Goal: Understand process/instructions: Learn how to perform a task or action

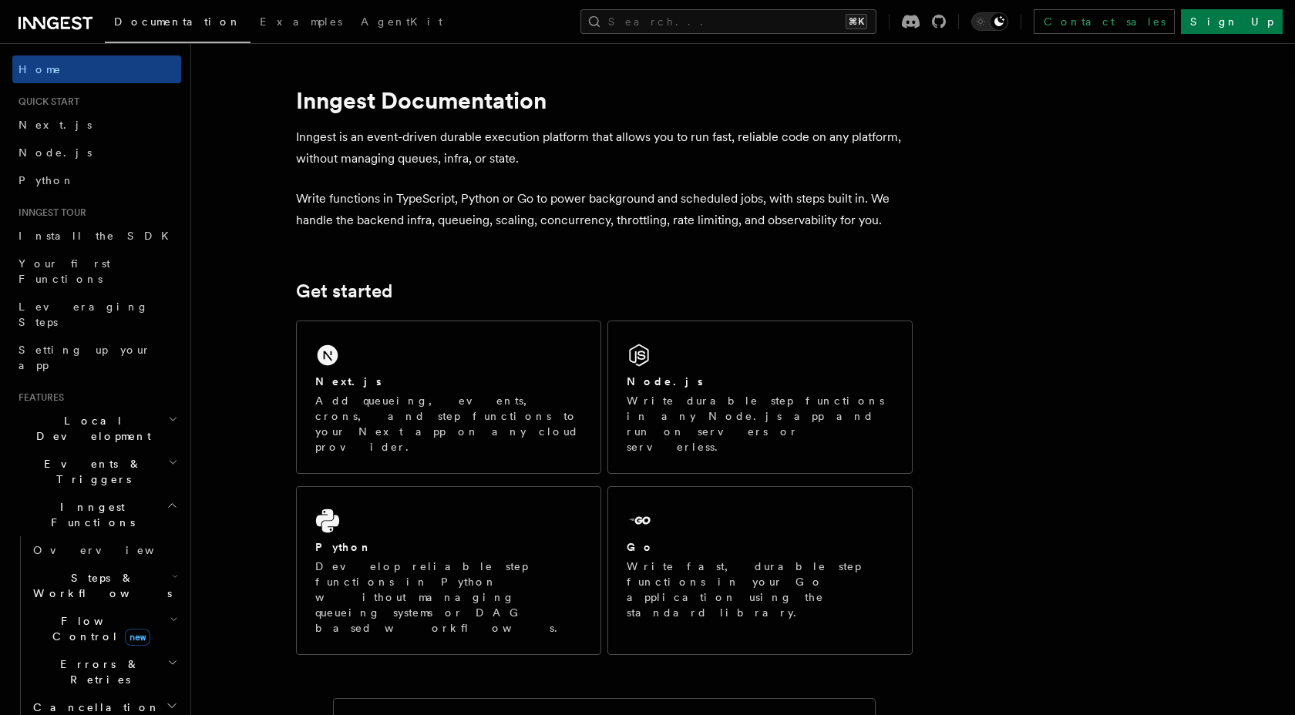
click at [106, 493] on h2 "Inngest Functions" at bounding box center [96, 514] width 169 height 43
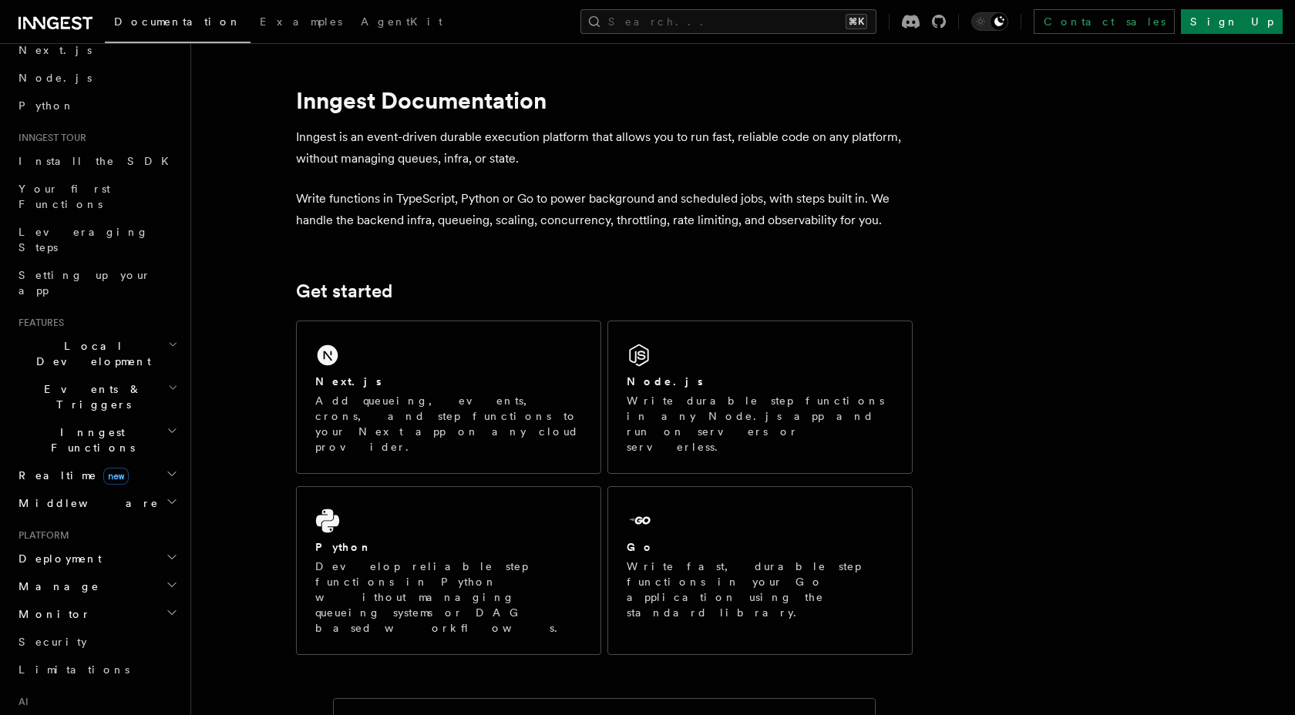
scroll to position [95, 0]
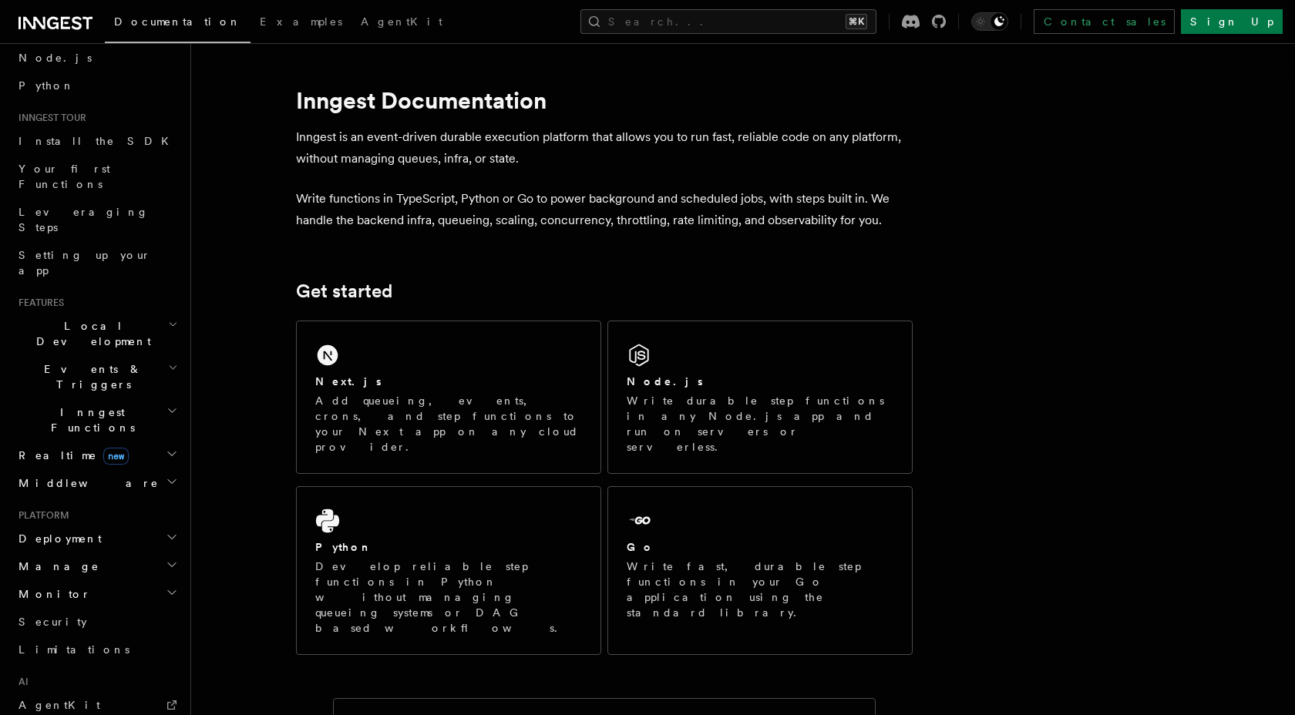
click at [97, 525] on h2 "Deployment" at bounding box center [96, 539] width 169 height 28
click at [97, 553] on link "Overview" at bounding box center [104, 567] width 154 height 28
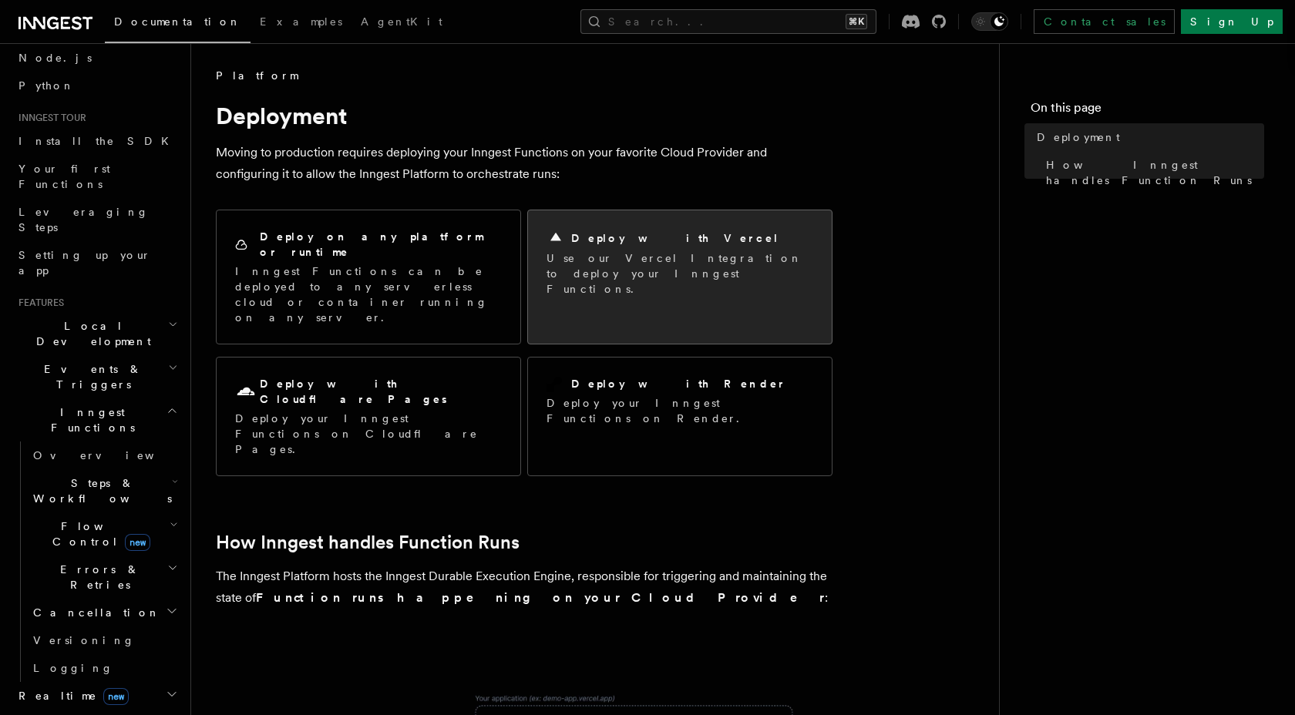
click at [647, 247] on div "Deploy with Vercel" at bounding box center [679, 238] width 267 height 18
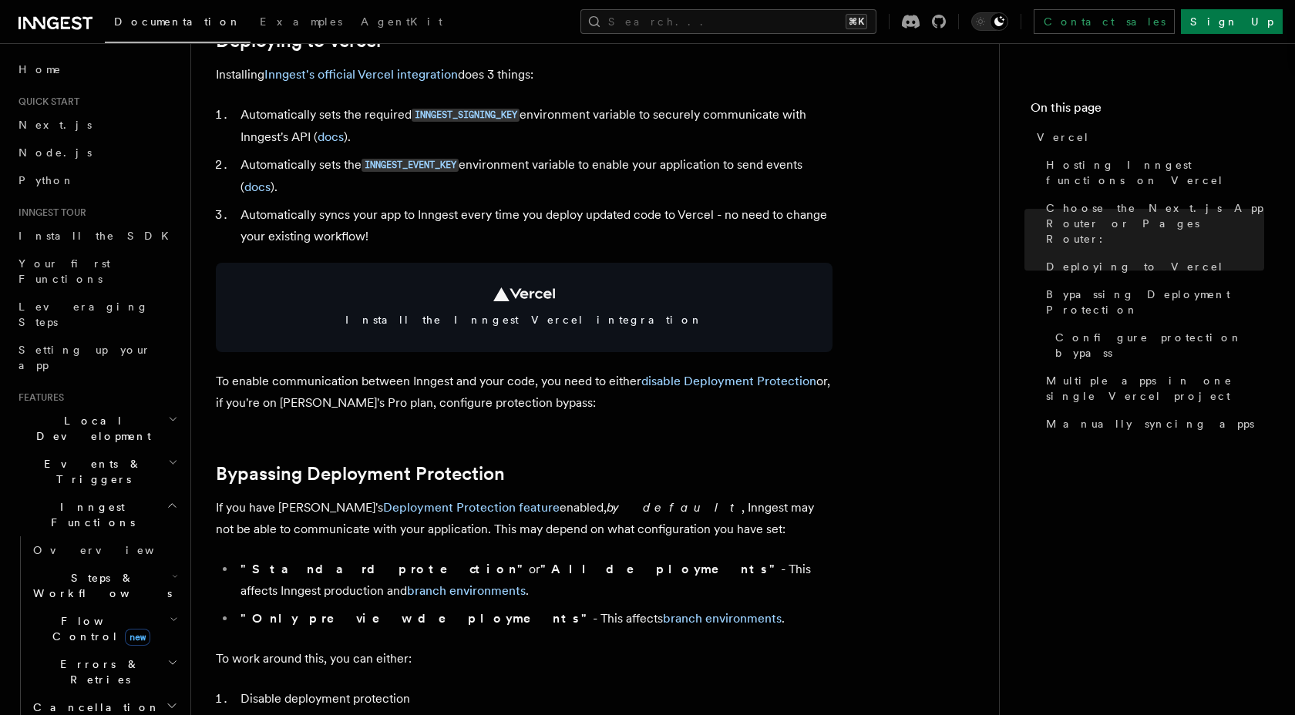
scroll to position [751, 0]
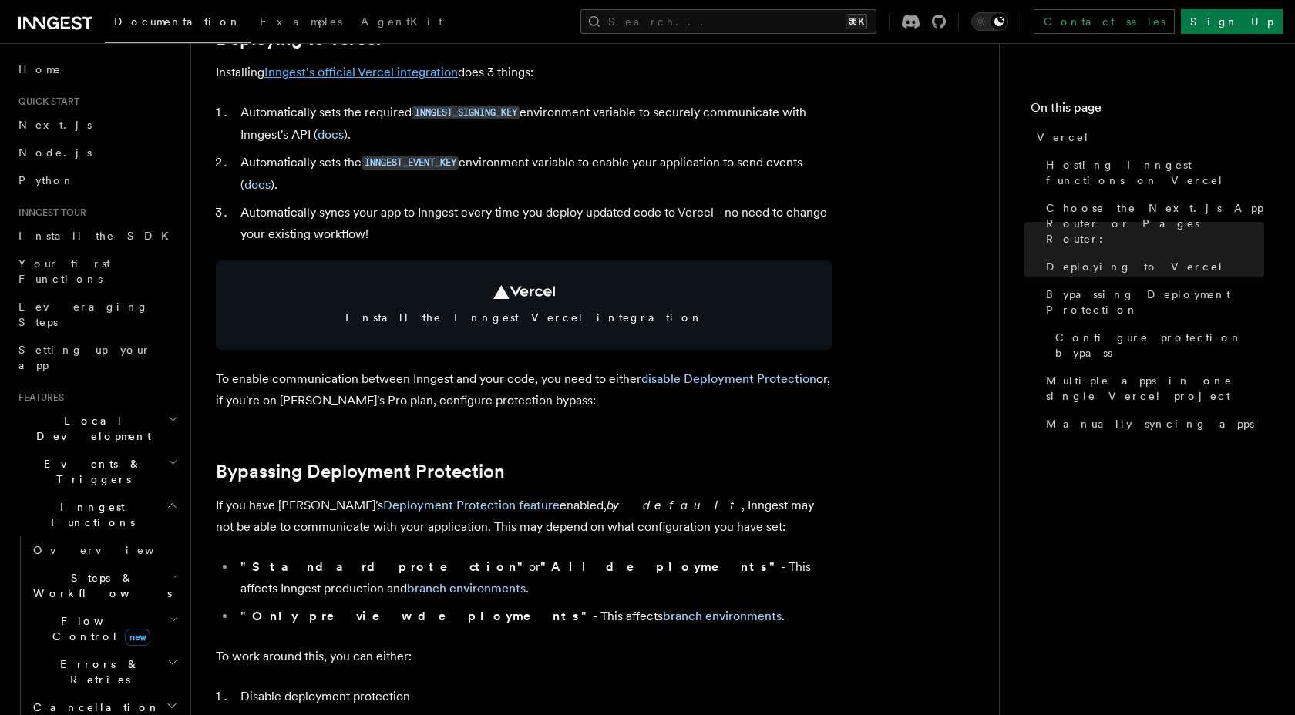
click at [410, 66] on link "Inngest's official Vercel integration" at bounding box center [360, 72] width 193 height 15
